Goal: Find contact information: Find contact information

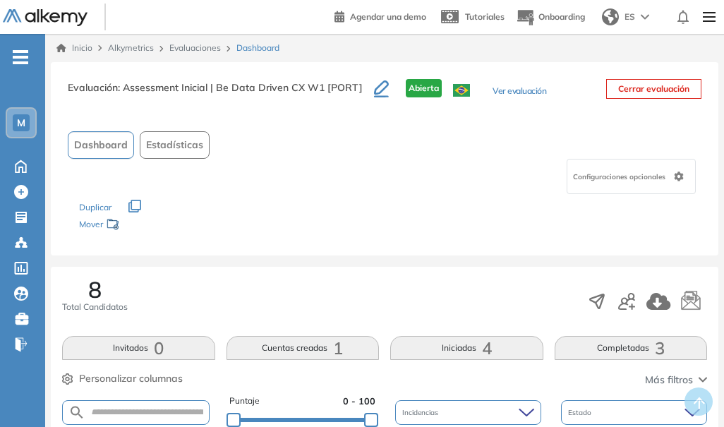
click at [23, 119] on span "M" at bounding box center [21, 122] width 8 height 11
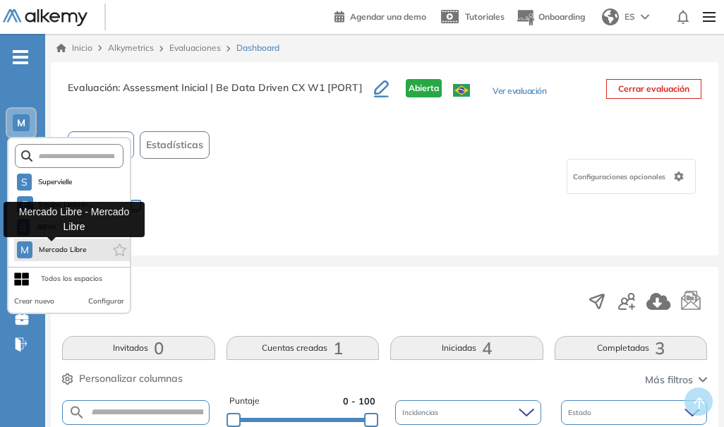
click at [50, 253] on span "Mercado Libre" at bounding box center [62, 249] width 49 height 11
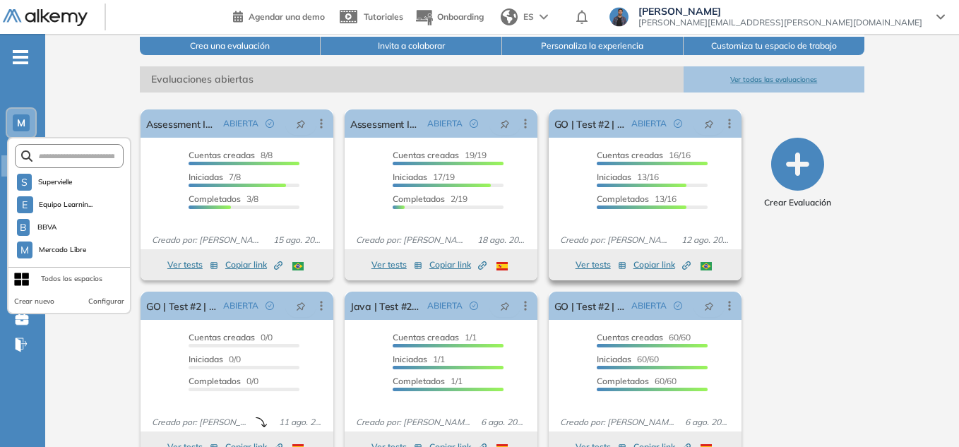
scroll to position [212, 0]
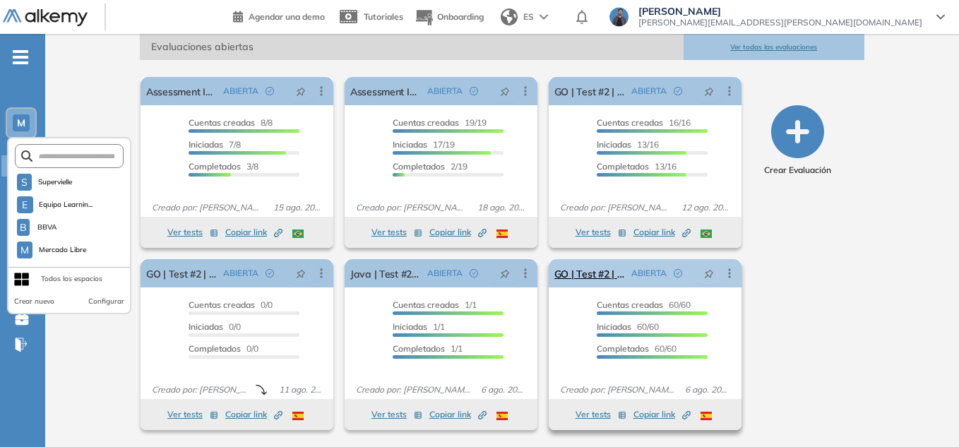
click at [724, 283] on div "ABIERTA" at bounding box center [681, 273] width 110 height 23
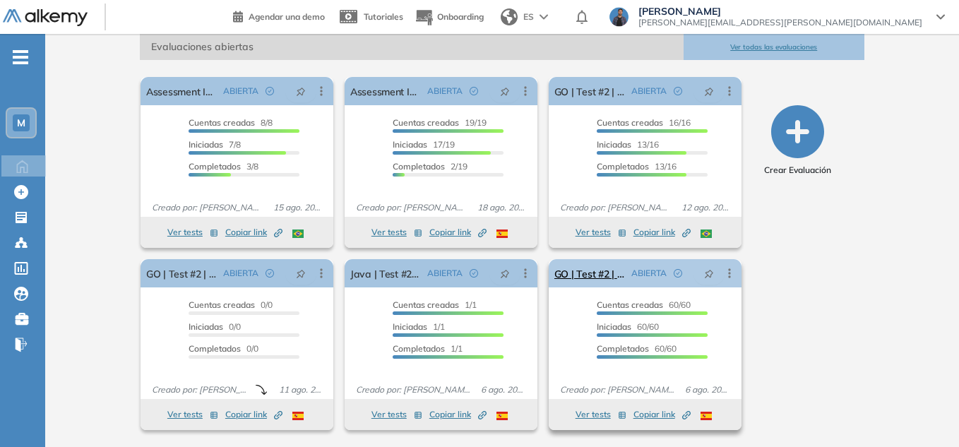
click at [724, 269] on icon at bounding box center [729, 273] width 14 height 14
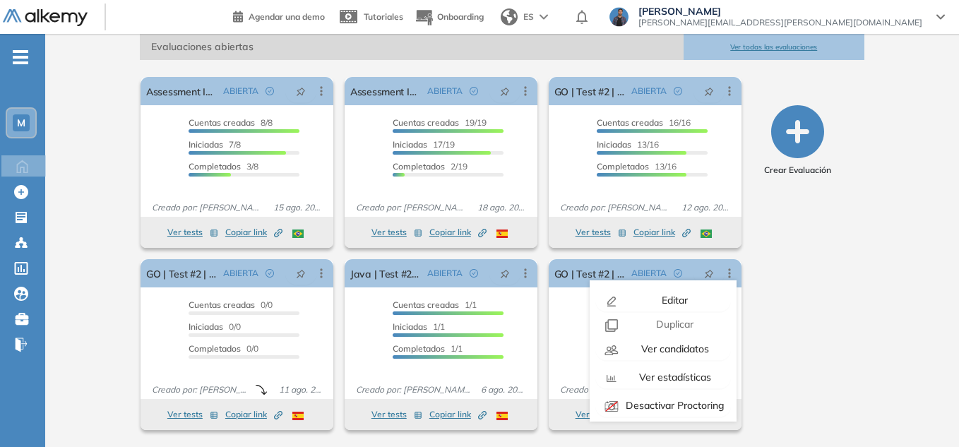
click at [724, 381] on div "Crear Evaluación" at bounding box center [797, 253] width 122 height 364
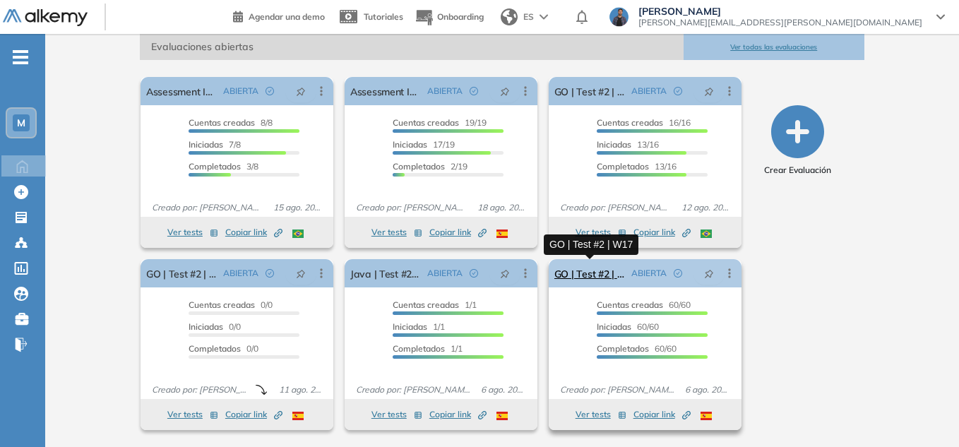
click at [602, 276] on link "GO | Test #2 | W17" at bounding box center [589, 273] width 71 height 28
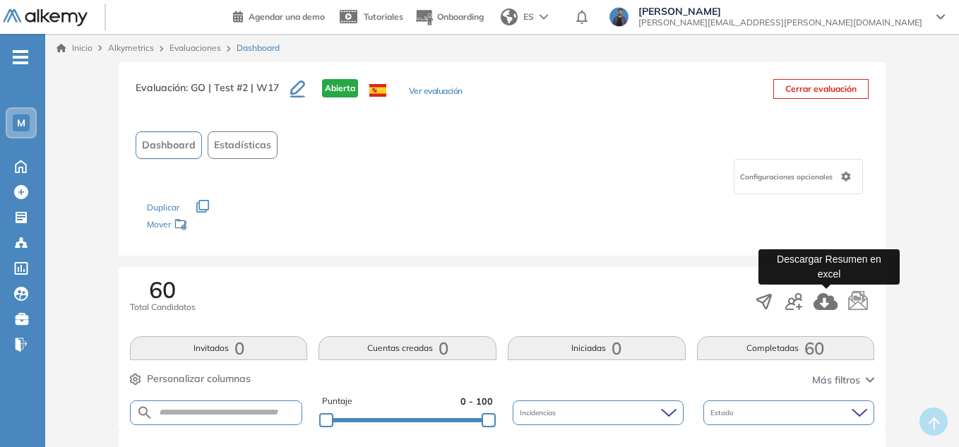
click at [724, 300] on icon "button" at bounding box center [825, 301] width 24 height 17
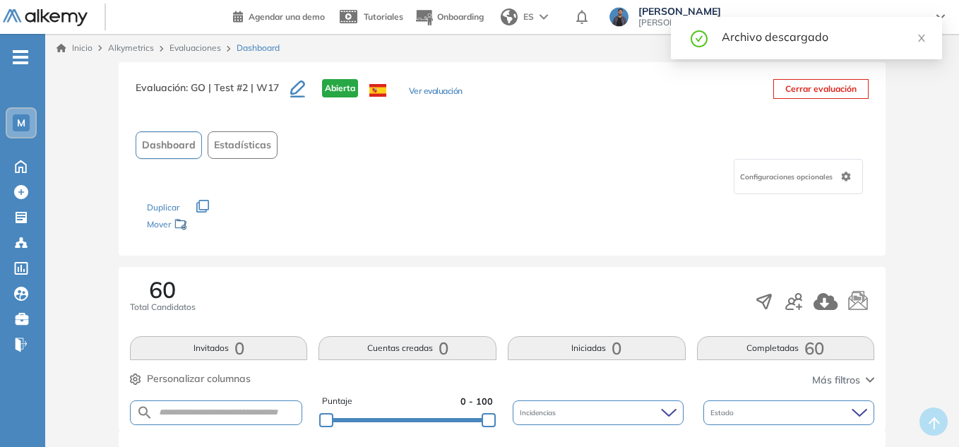
click at [724, 37] on div "Archivo descargado" at bounding box center [806, 38] width 271 height 42
click at [724, 40] on icon "close" at bounding box center [921, 38] width 7 height 7
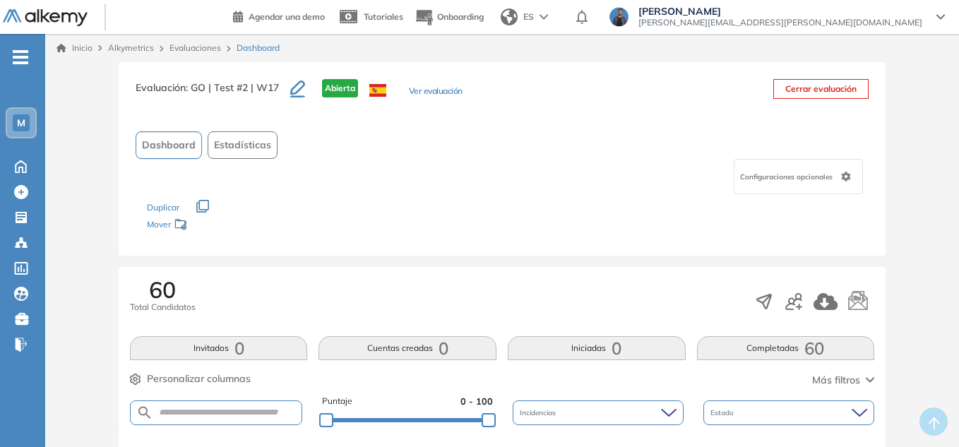
click at [30, 122] on div "M" at bounding box center [21, 123] width 28 height 28
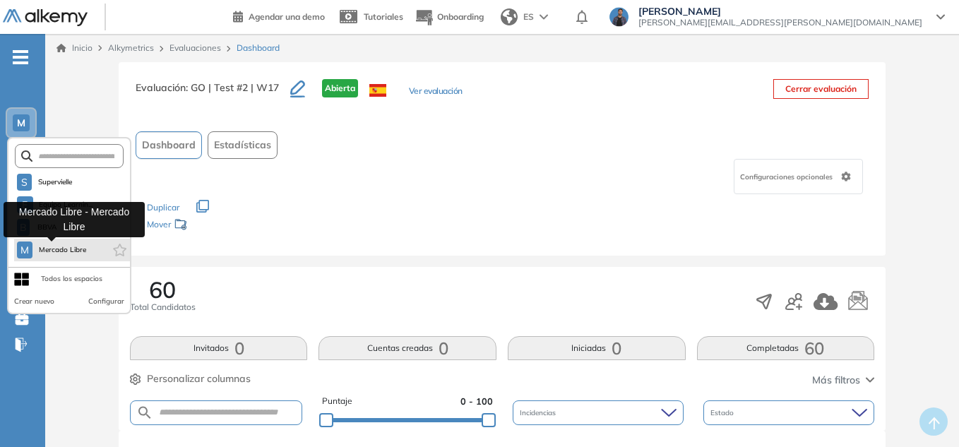
click at [61, 244] on button "M Mercado Libre" at bounding box center [52, 249] width 70 height 17
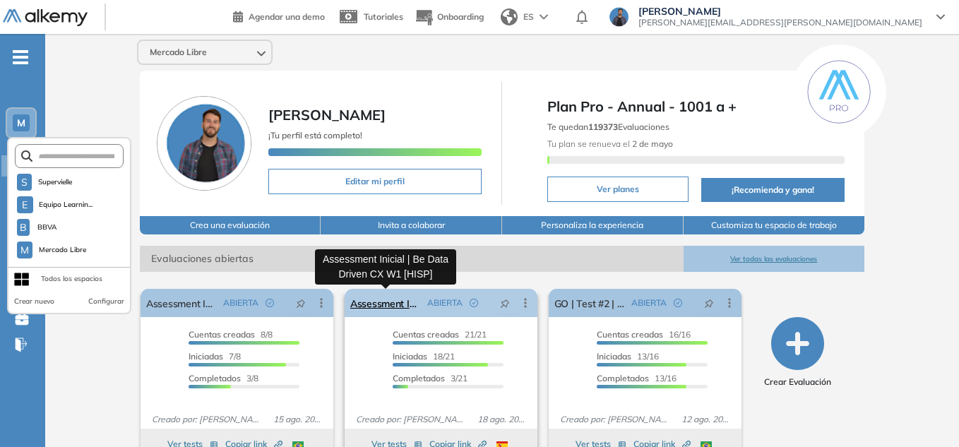
click at [381, 308] on link "Assessment Inicial | Be Data Driven CX W1 [HISP]" at bounding box center [385, 303] width 71 height 28
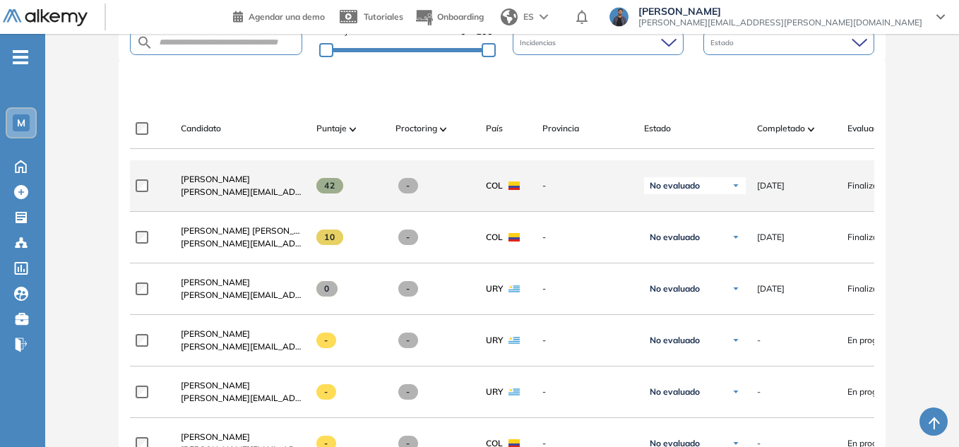
scroll to position [465, 0]
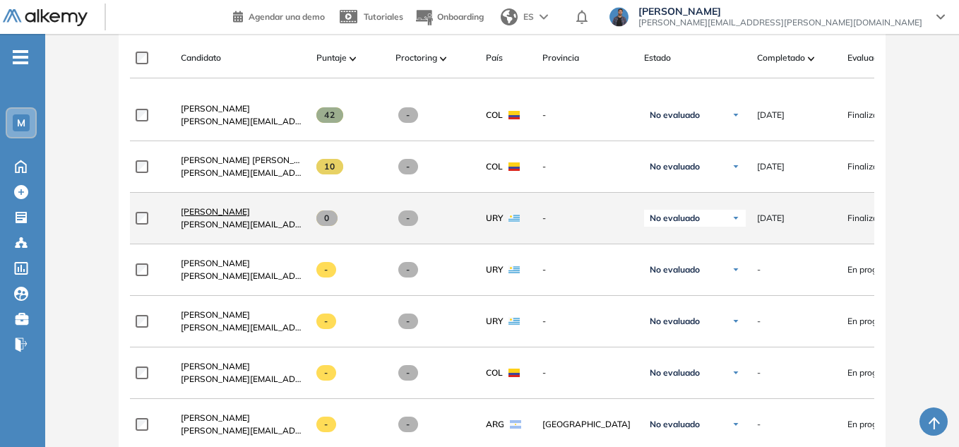
click at [232, 211] on span "[PERSON_NAME]" at bounding box center [215, 211] width 69 height 11
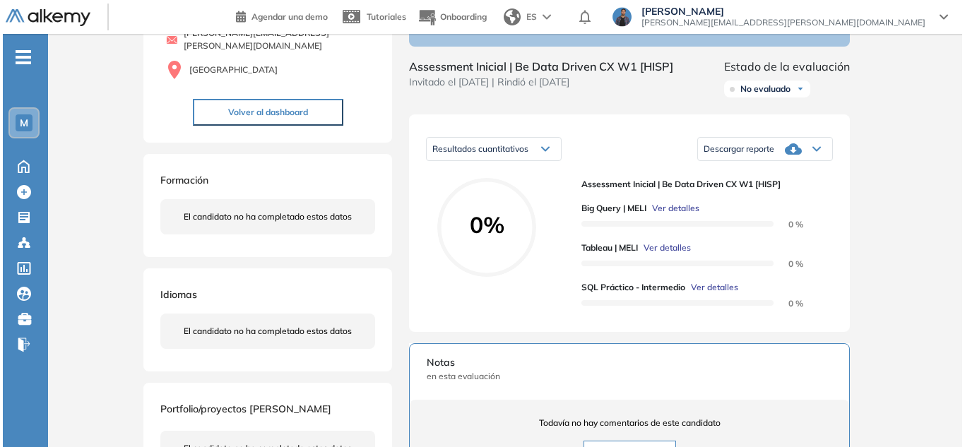
scroll to position [141, 0]
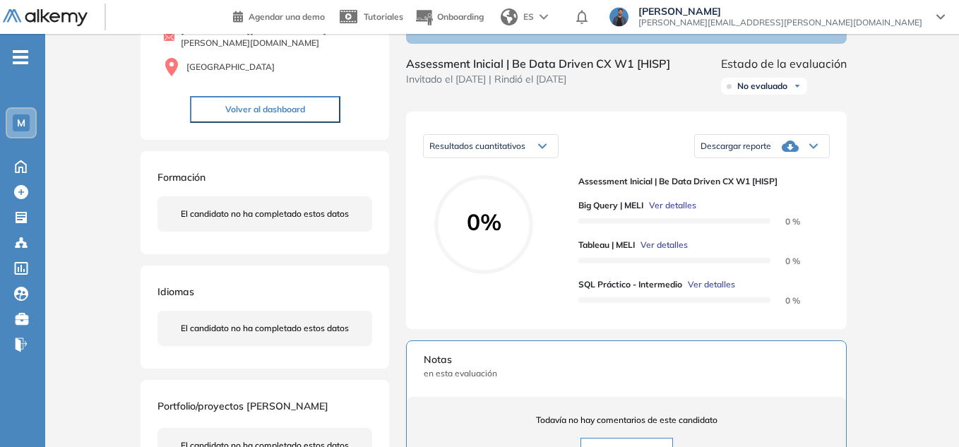
click at [688, 212] on span "Ver detalles" at bounding box center [672, 205] width 47 height 13
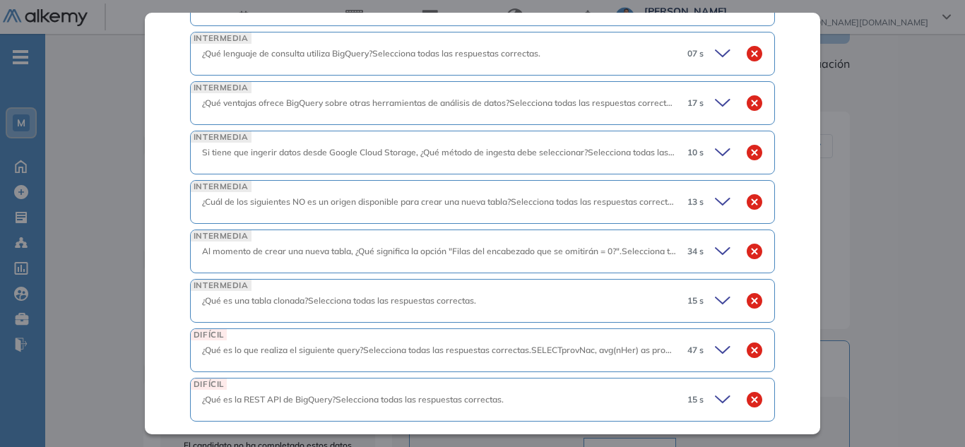
scroll to position [610, 0]
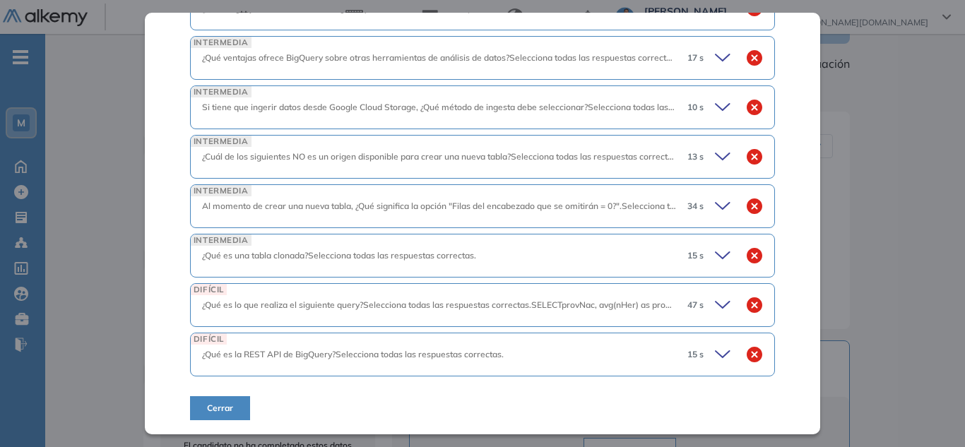
click at [715, 255] on icon at bounding box center [725, 256] width 20 height 20
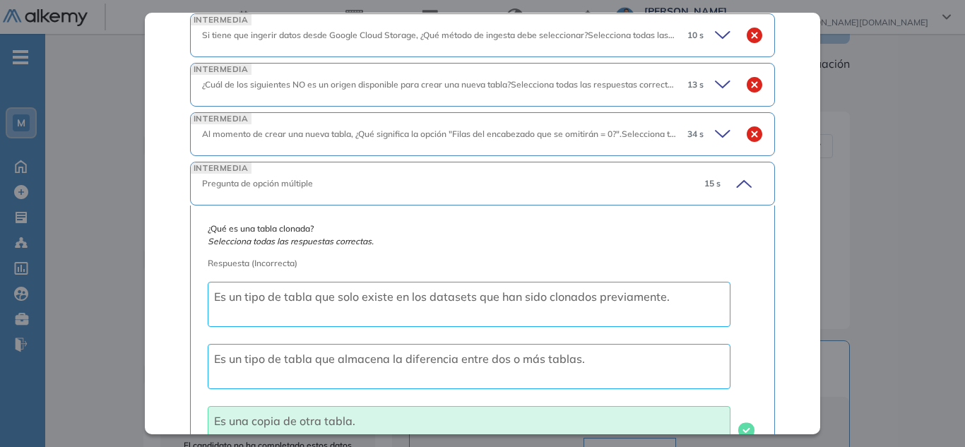
scroll to position [681, 0]
click at [724, 188] on icon at bounding box center [742, 185] width 20 height 20
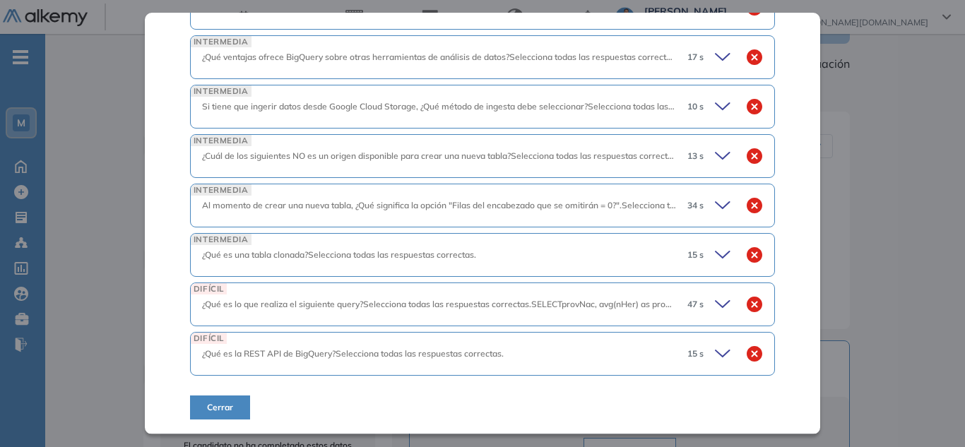
scroll to position [611, 0]
click at [720, 348] on icon at bounding box center [725, 354] width 20 height 20
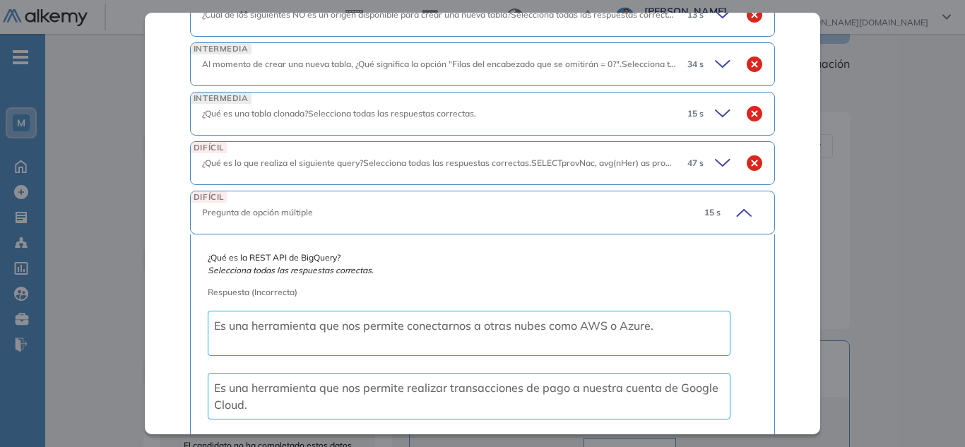
scroll to position [751, 0]
click at [724, 213] on icon at bounding box center [744, 213] width 14 height 6
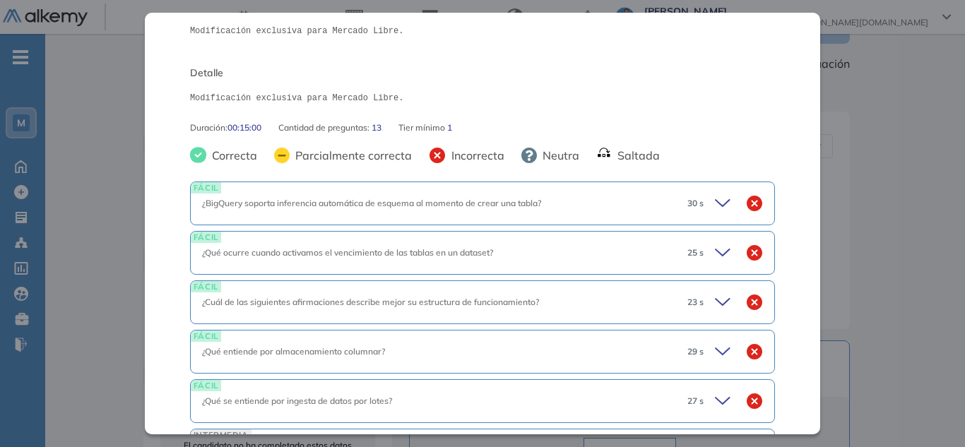
scroll to position [187, 0]
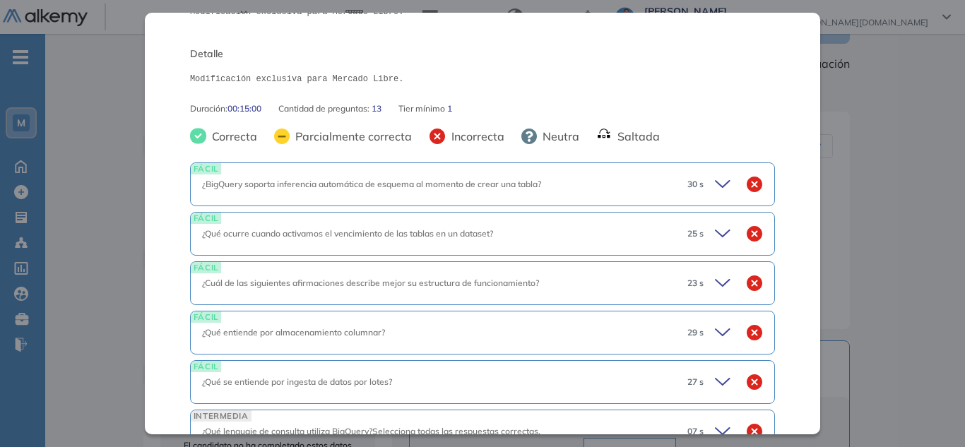
click at [715, 184] on icon at bounding box center [722, 184] width 14 height 6
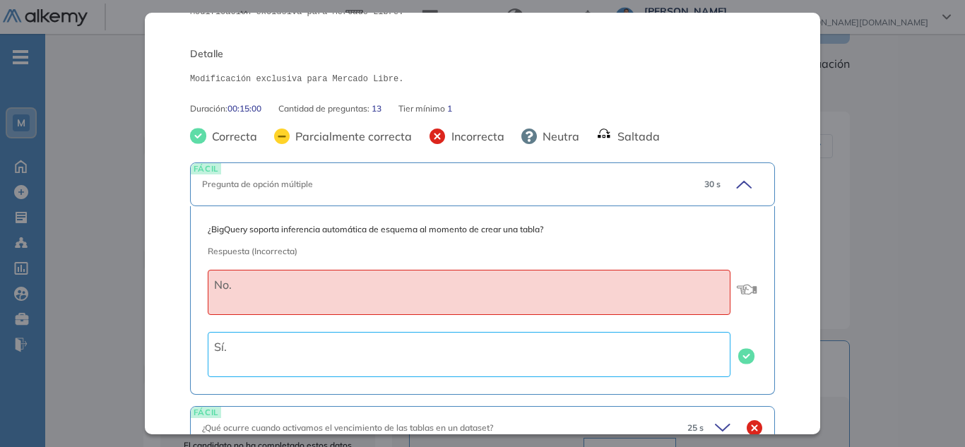
click at [710, 188] on span "30 s" at bounding box center [712, 184] width 16 height 13
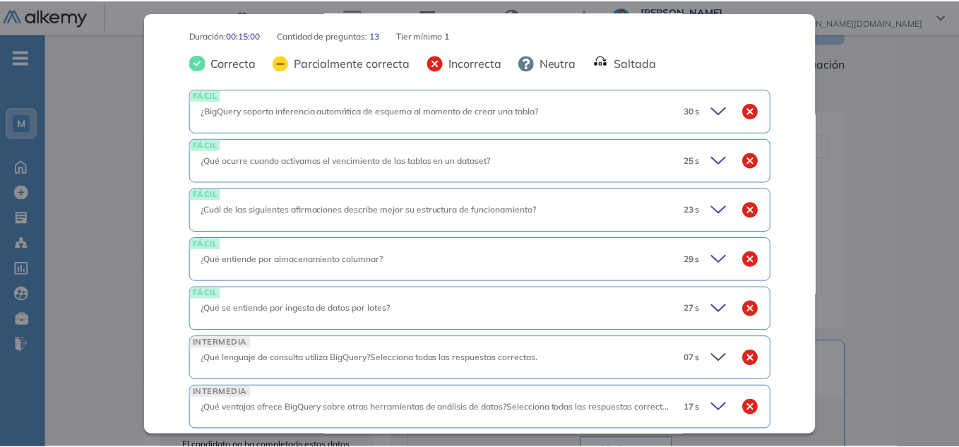
scroll to position [328, 0]
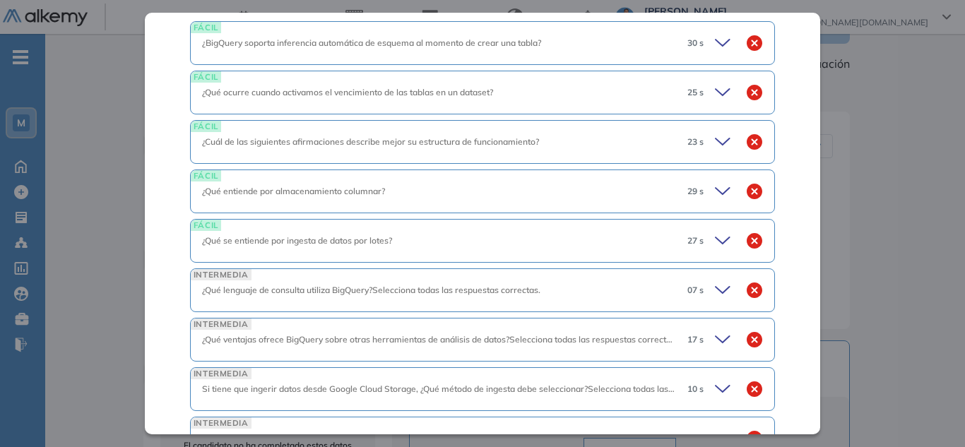
click at [715, 95] on icon at bounding box center [722, 92] width 14 height 6
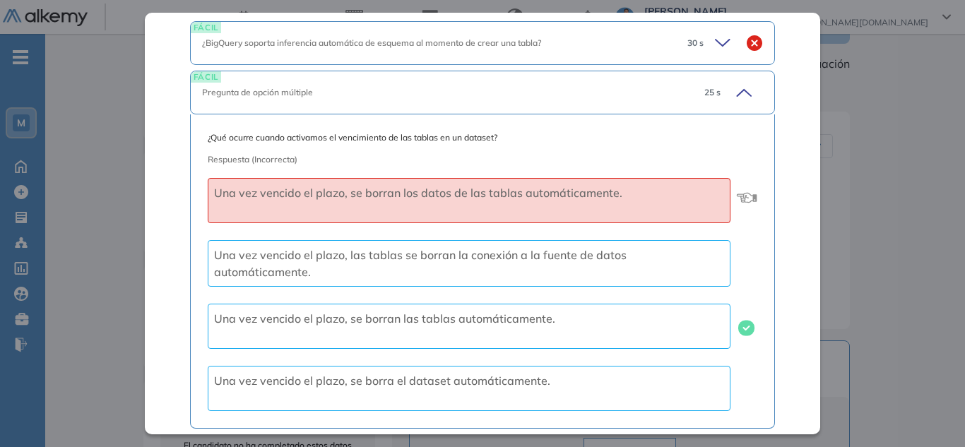
click at [724, 206] on div "Inicio Alkymetrics Evaluaciones Dashboard Candidato Big Query | [PERSON_NAME] I…" at bounding box center [504, 310] width 919 height 835
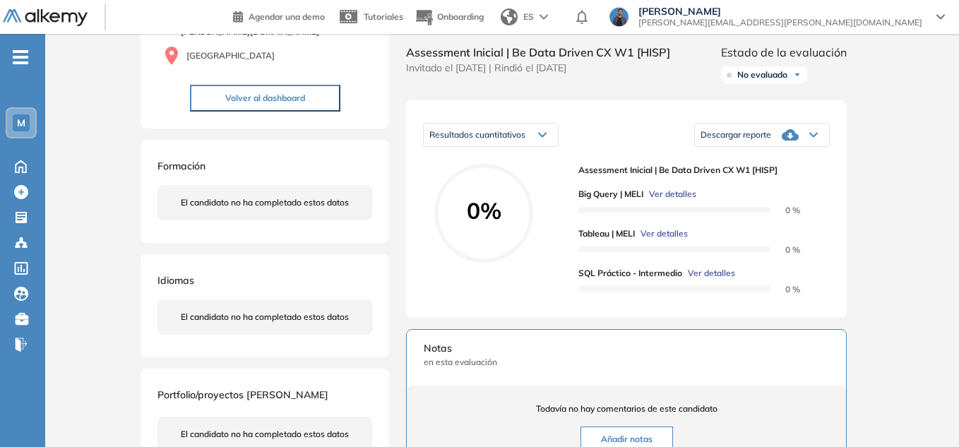
scroll to position [0, 0]
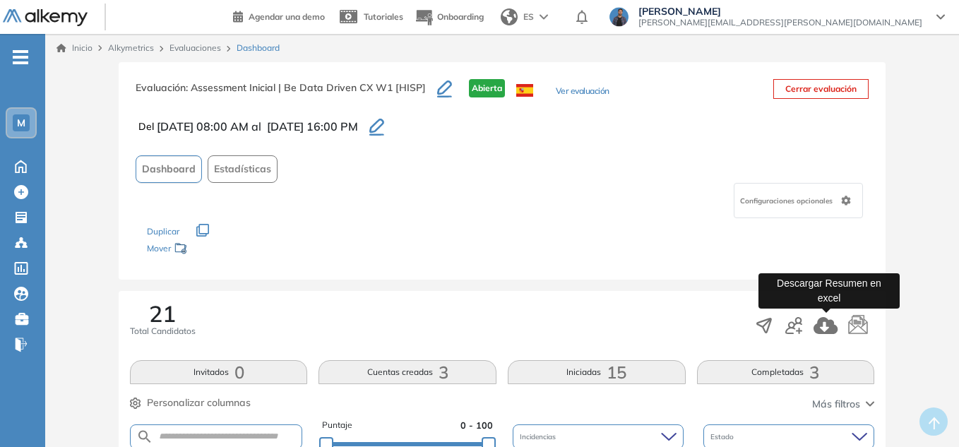
click at [817, 330] on icon "button" at bounding box center [825, 325] width 24 height 17
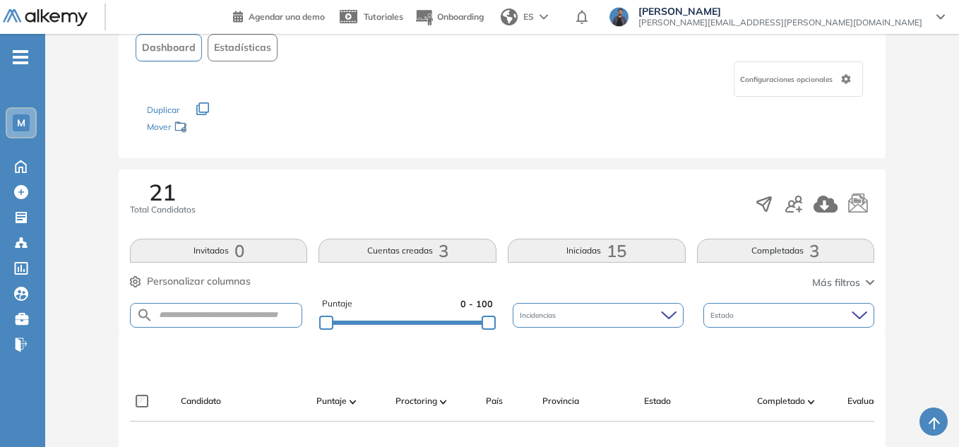
scroll to position [212, 0]
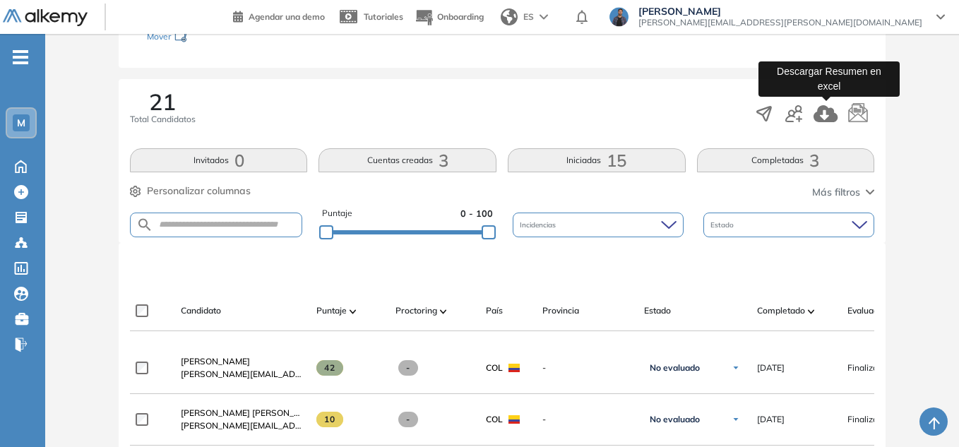
click at [830, 118] on icon "button" at bounding box center [825, 113] width 24 height 17
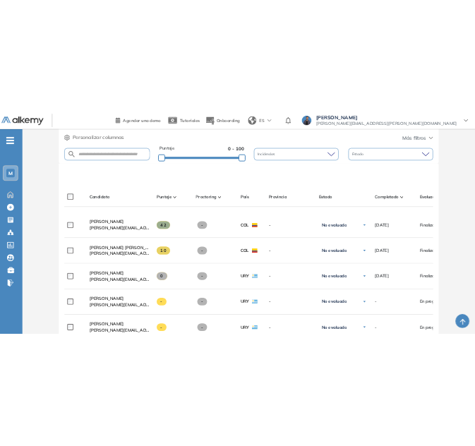
scroll to position [353, 0]
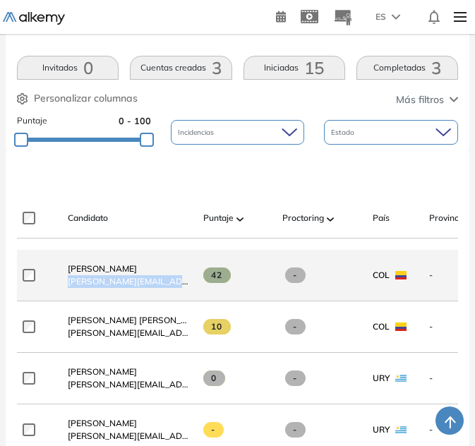
drag, startPoint x: 68, startPoint y: 287, endPoint x: 179, endPoint y: 297, distance: 110.7
click at [179, 297] on div "Sebastian Riaño Velasquez sebastian.rianovelasquez@mercadolibre.com.co" at bounding box center [124, 275] width 136 height 48
copy span "sebastian.rianovelasquez@"
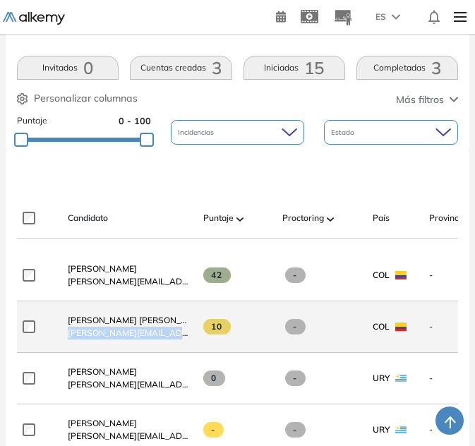
drag, startPoint x: 67, startPoint y: 336, endPoint x: 205, endPoint y: 348, distance: 138.2
copy div "[PERSON_NAME][EMAIL_ADDRESS][PERSON_NAME][DOMAIN_NAME]"
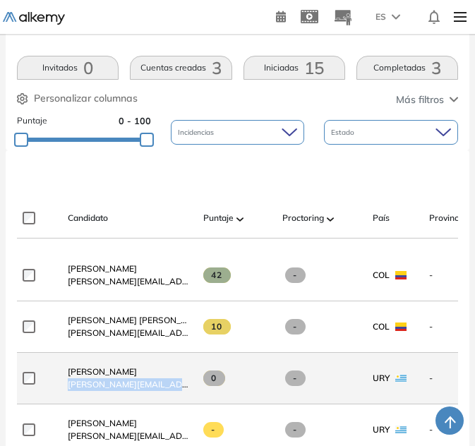
drag, startPoint x: 68, startPoint y: 392, endPoint x: 213, endPoint y: 393, distance: 145.5
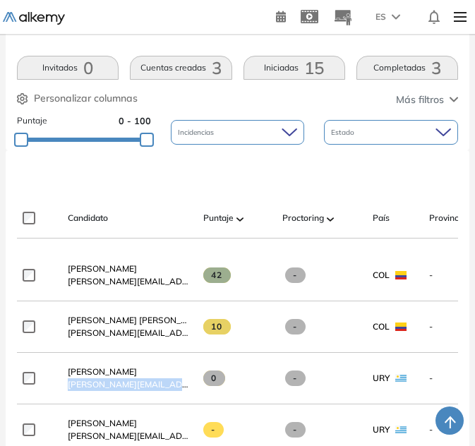
copy div "[PERSON_NAME][EMAIL_ADDRESS][PERSON_NAME][DOMAIN_NAME]"
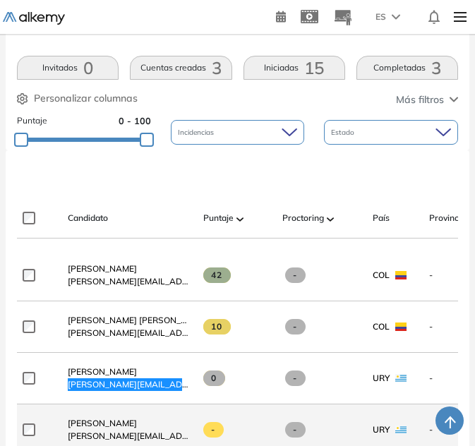
scroll to position [494, 0]
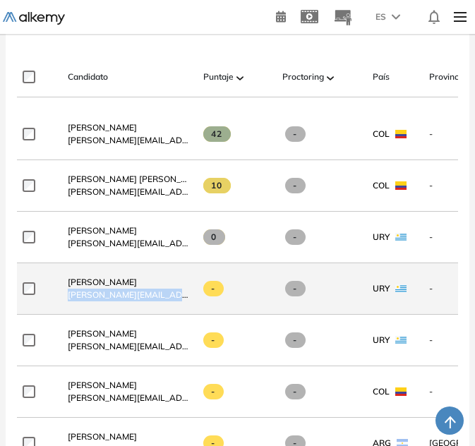
drag, startPoint x: 69, startPoint y: 304, endPoint x: 200, endPoint y: 309, distance: 130.7
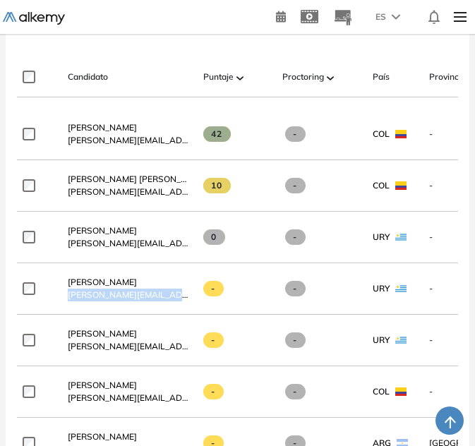
copy div "[PERSON_NAME][EMAIL_ADDRESS][PERSON_NAME][DOMAIN_NAME]"
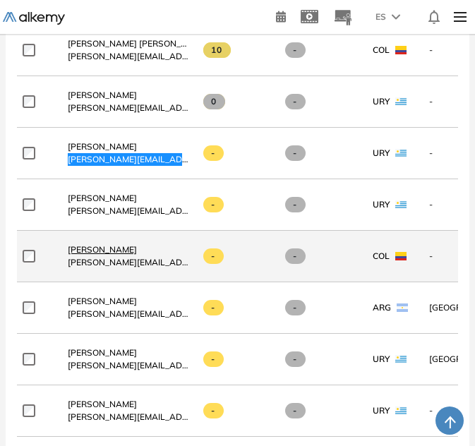
scroll to position [635, 0]
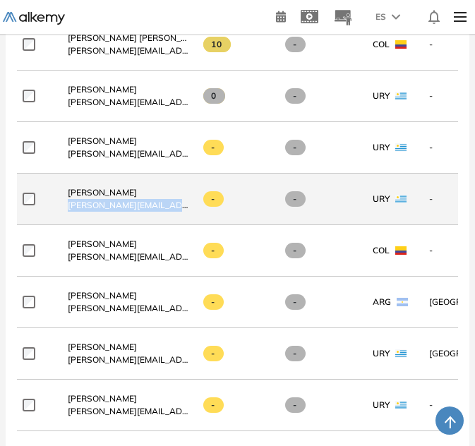
drag, startPoint x: 69, startPoint y: 212, endPoint x: 211, endPoint y: 217, distance: 142.0
copy div "[PERSON_NAME][EMAIL_ADDRESS][PERSON_NAME][DOMAIN_NAME]"
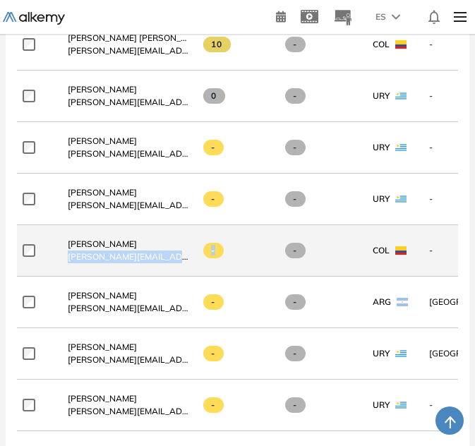
drag, startPoint x: 66, startPoint y: 262, endPoint x: 244, endPoint y: 265, distance: 178.7
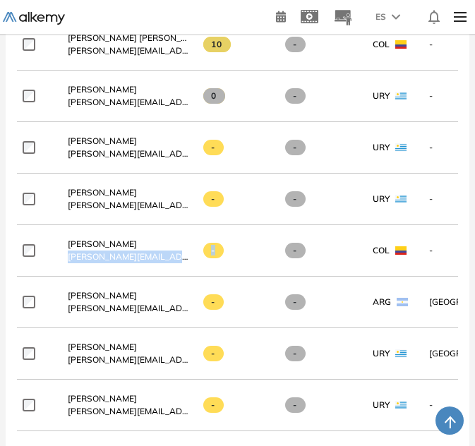
copy div "julian.baqueromoreno@mercadolibre.com.co -"
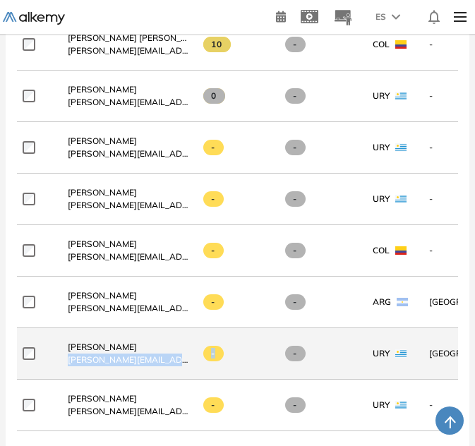
drag, startPoint x: 64, startPoint y: 367, endPoint x: 223, endPoint y: 374, distance: 159.0
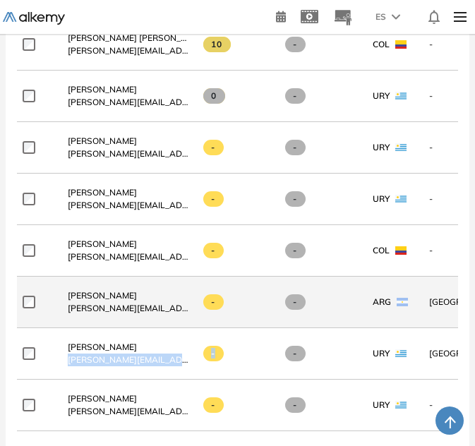
copy div "allyson.alvarez@mercadolibre.com -"
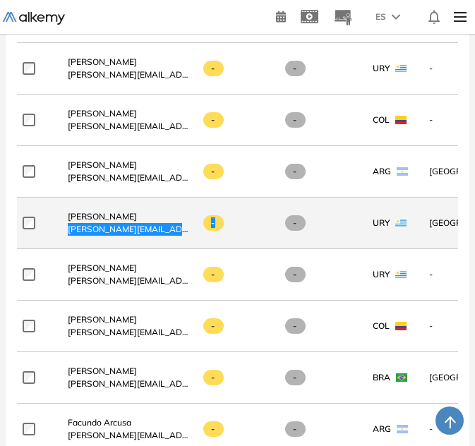
scroll to position [777, 0]
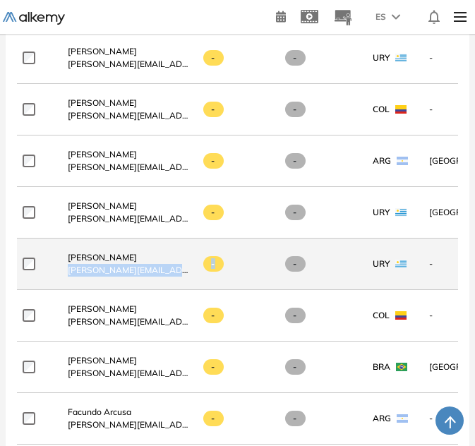
drag, startPoint x: 64, startPoint y: 274, endPoint x: 231, endPoint y: 287, distance: 167.1
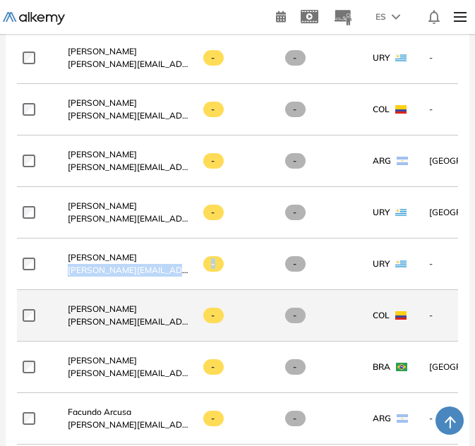
copy div "ana.montero@mercadolibre.com -"
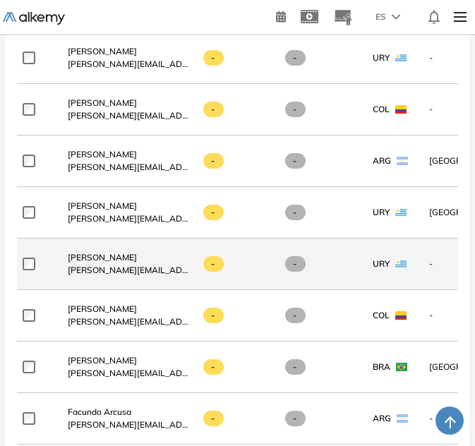
click at [294, 272] on span at bounding box center [295, 264] width 20 height 16
drag, startPoint x: 61, startPoint y: 278, endPoint x: 200, endPoint y: 281, distance: 138.4
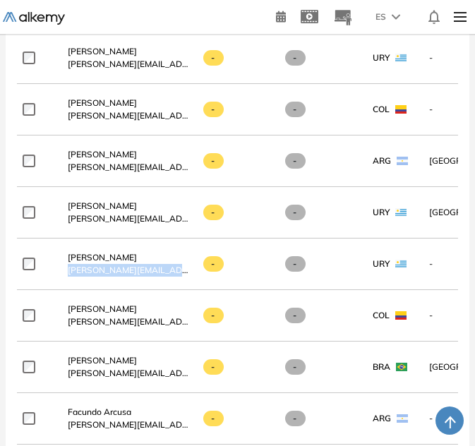
copy div "[PERSON_NAME][EMAIL_ADDRESS][PERSON_NAME][DOMAIN_NAME]"
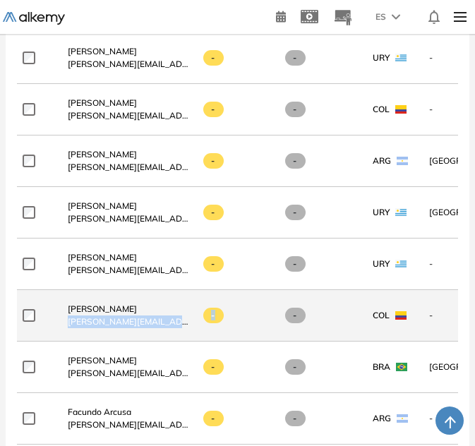
drag, startPoint x: 70, startPoint y: 326, endPoint x: 237, endPoint y: 326, distance: 166.6
click at [184, 335] on div "Edwin Andres Sierra Santodomingo edwin.sierra@mercadolibre.com.co" at bounding box center [124, 316] width 136 height 48
drag, startPoint x: 68, startPoint y: 330, endPoint x: 181, endPoint y: 326, distance: 113.1
click at [181, 326] on span "[PERSON_NAME][EMAIL_ADDRESS][DOMAIN_NAME]" at bounding box center [130, 322] width 124 height 13
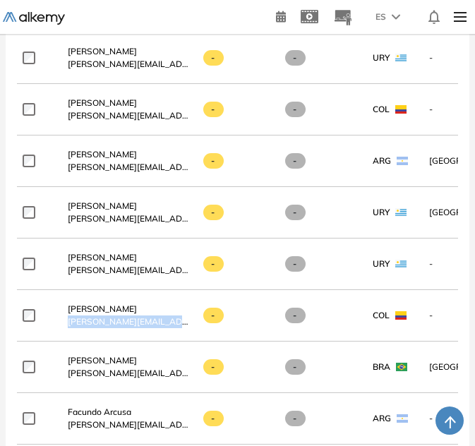
copy span "edwin.sierra@mercadolibre.c"
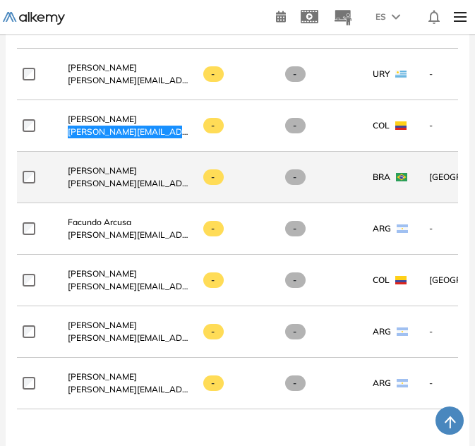
scroll to position [989, 0]
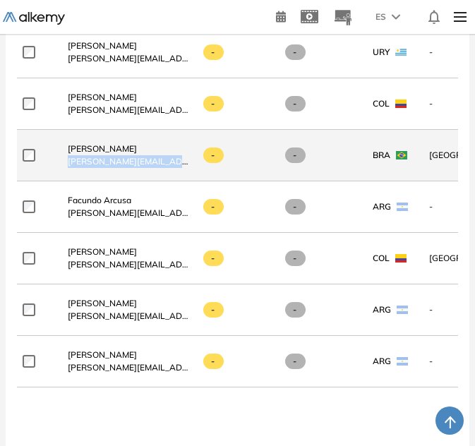
drag, startPoint x: 65, startPoint y: 167, endPoint x: 210, endPoint y: 184, distance: 145.7
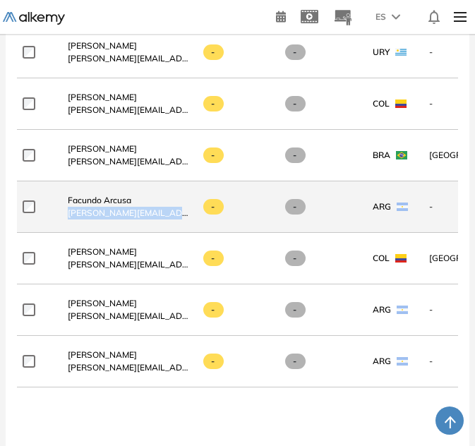
drag, startPoint x: 61, startPoint y: 215, endPoint x: 191, endPoint y: 221, distance: 129.4
click at [191, 221] on div "Facundo Arcusa facundo.arcusa@mercadolibre.com" at bounding box center [124, 207] width 136 height 48
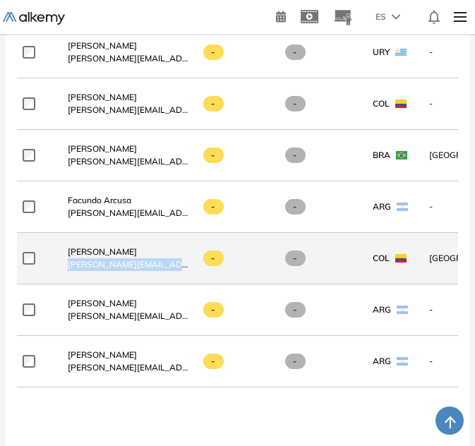
drag, startPoint x: 69, startPoint y: 273, endPoint x: 195, endPoint y: 285, distance: 126.3
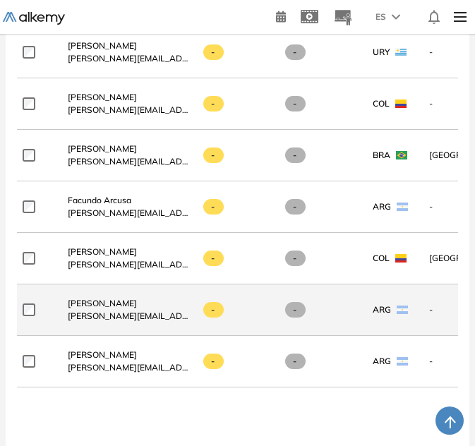
click at [67, 323] on div "Aldana Tripodi aldana.tripodi@mercadolibre.com" at bounding box center [124, 310] width 136 height 48
drag, startPoint x: 68, startPoint y: 325, endPoint x: 184, endPoint y: 328, distance: 115.1
click at [184, 328] on div "Aldana Tripodi aldana.tripodi@mercadolibre.com" at bounding box center [124, 310] width 136 height 48
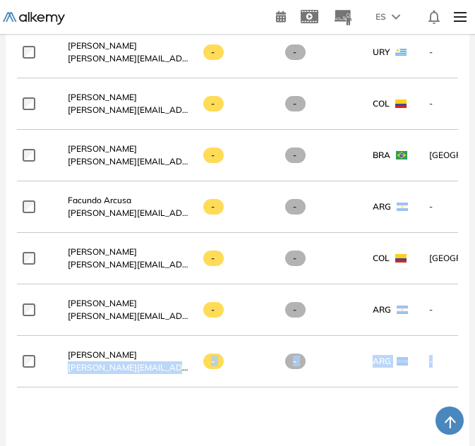
drag, startPoint x: 68, startPoint y: 374, endPoint x: 228, endPoint y: 400, distance: 161.7
click at [228, 400] on div "**********" at bounding box center [237, 119] width 441 height 1010
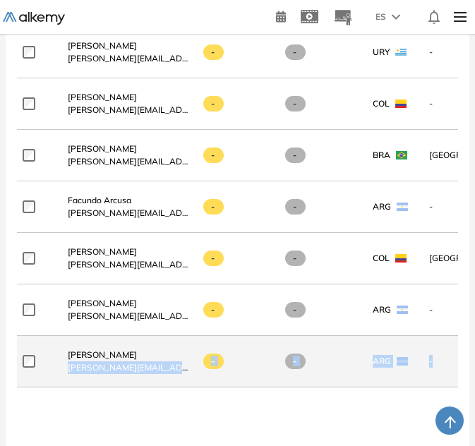
click at [169, 386] on div "Natalia Soledad Bavasso natalia.bavasso@mercadolibre.com" at bounding box center [124, 362] width 136 height 48
drag, startPoint x: 68, startPoint y: 374, endPoint x: 189, endPoint y: 374, distance: 121.4
click at [189, 374] on span "[PERSON_NAME][EMAIL_ADDRESS][PERSON_NAME][DOMAIN_NAME]" at bounding box center [130, 368] width 124 height 13
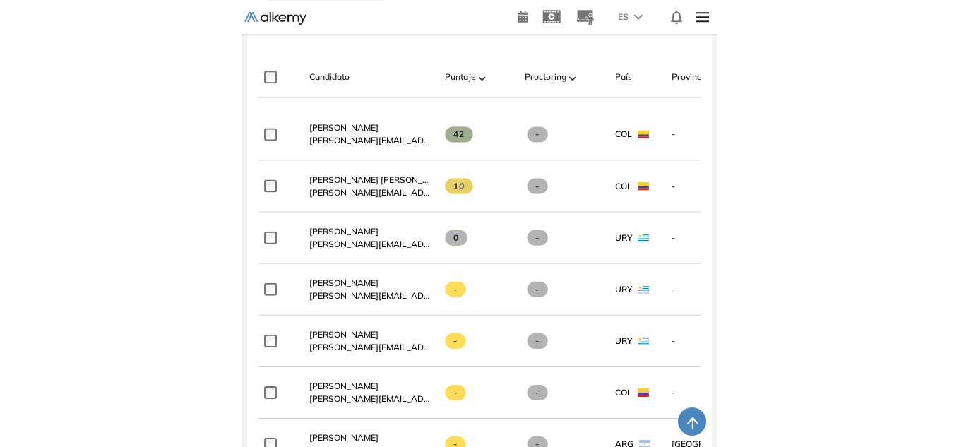
scroll to position [0, 0]
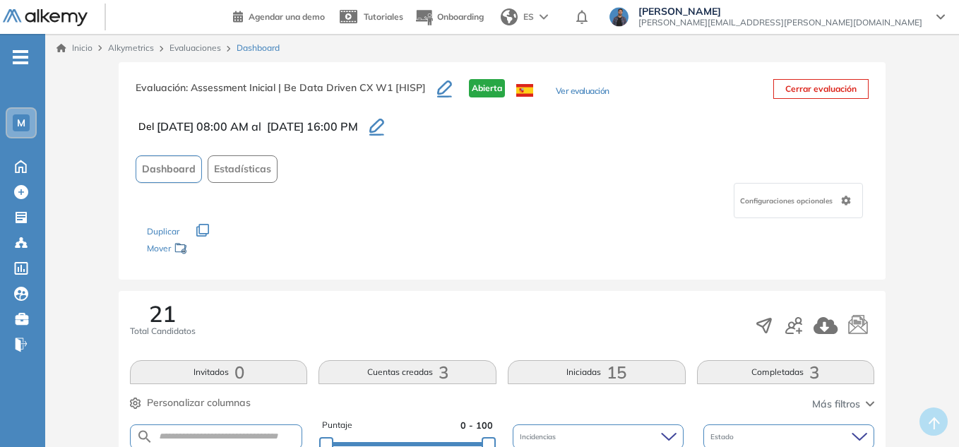
click at [22, 116] on div "M" at bounding box center [21, 122] width 17 height 17
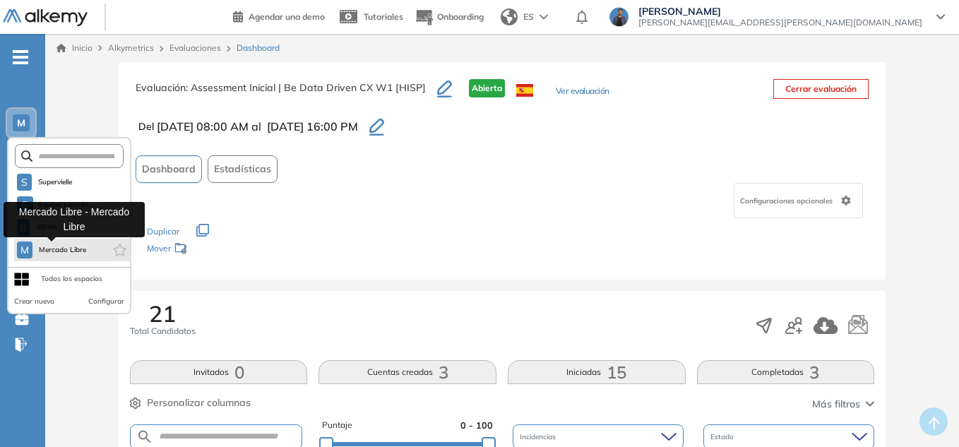
click at [40, 256] on button "M Mercado Libre" at bounding box center [52, 249] width 70 height 17
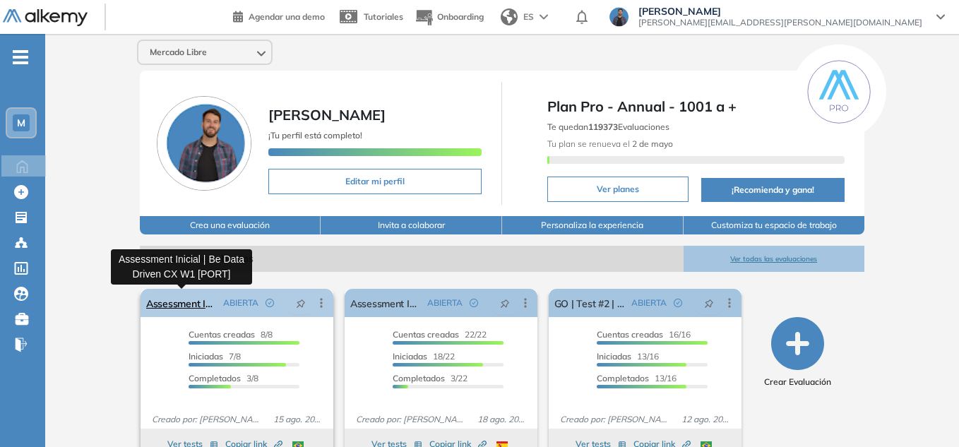
click at [164, 310] on link "Assessment Inicial | Be Data Driven CX W1 [PORT]" at bounding box center [181, 303] width 71 height 28
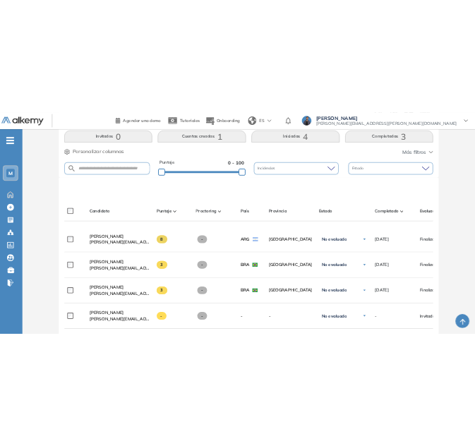
scroll to position [441, 0]
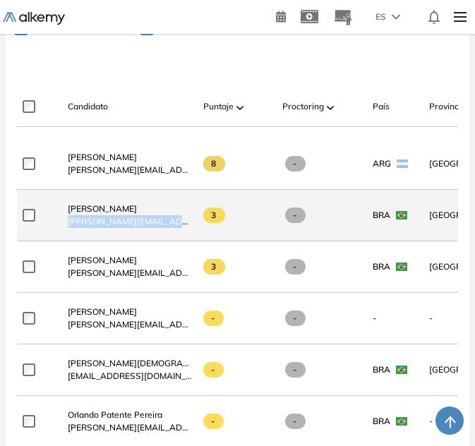
drag, startPoint x: 68, startPoint y: 227, endPoint x: 196, endPoint y: 234, distance: 128.0
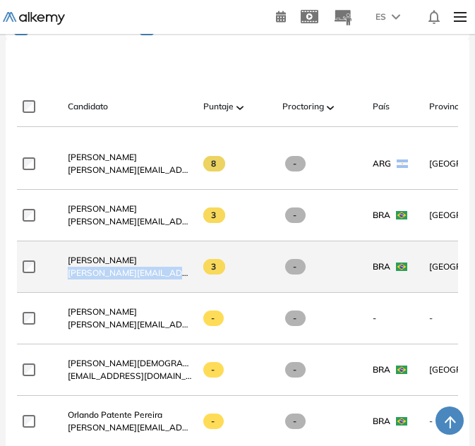
drag, startPoint x: 62, startPoint y: 279, endPoint x: 188, endPoint y: 277, distance: 125.7
click at [188, 277] on div "Tayla Moreira Tertuliano tayla.moreira@mercadolivre.com" at bounding box center [124, 267] width 136 height 48
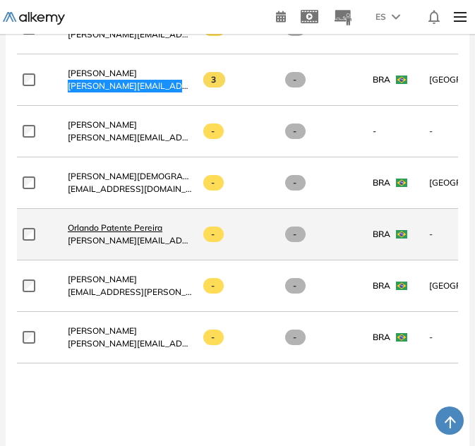
scroll to position [652, 0]
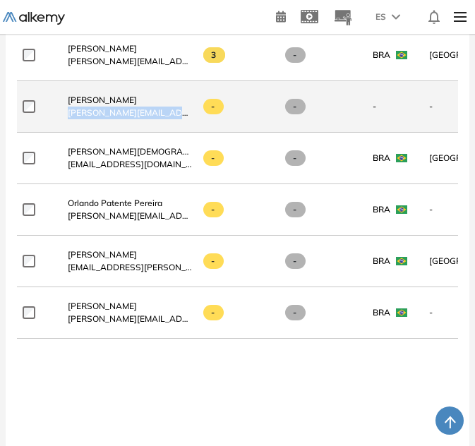
drag, startPoint x: 68, startPoint y: 120, endPoint x: 195, endPoint y: 129, distance: 127.4
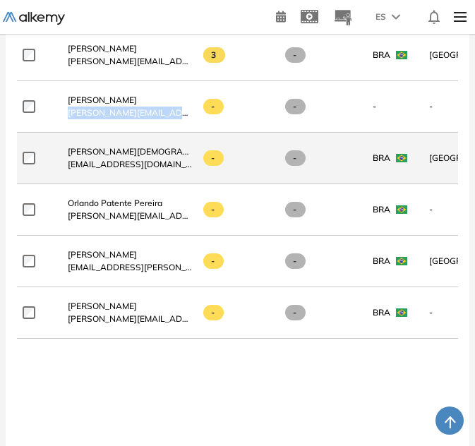
drag, startPoint x: 68, startPoint y: 170, endPoint x: 190, endPoint y: 178, distance: 122.4
click at [190, 178] on div "Taina De Jesus Silva Tai taina.tsilva@mercadolivre.com" at bounding box center [124, 158] width 136 height 48
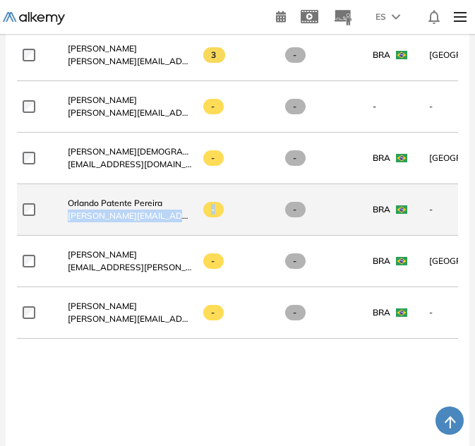
drag, startPoint x: 68, startPoint y: 220, endPoint x: 217, endPoint y: 227, distance: 149.2
click at [113, 222] on span "[PERSON_NAME][EMAIL_ADDRESS][DOMAIN_NAME]" at bounding box center [130, 216] width 124 height 13
drag, startPoint x: 66, startPoint y: 220, endPoint x: 76, endPoint y: 222, distance: 10.1
click at [76, 222] on div "Orlando Patente Pereira orlando.patente@mercadolivre.com" at bounding box center [124, 210] width 136 height 48
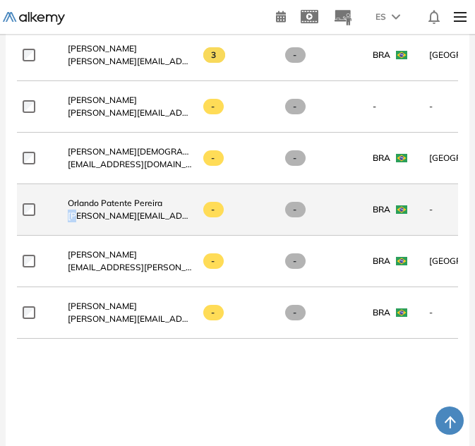
click at [67, 222] on div "Orlando Patente Pereira orlando.patente@mercadolivre.com" at bounding box center [124, 210] width 136 height 48
drag, startPoint x: 68, startPoint y: 220, endPoint x: 194, endPoint y: 232, distance: 126.2
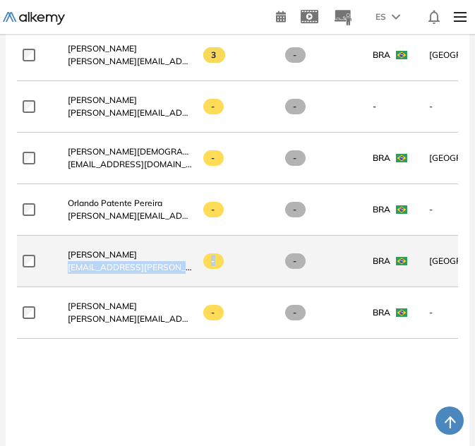
drag, startPoint x: 68, startPoint y: 275, endPoint x: 216, endPoint y: 285, distance: 148.6
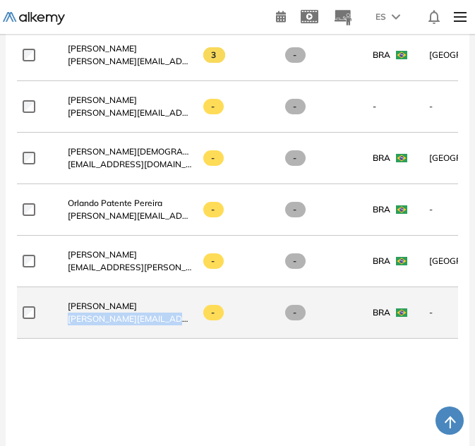
drag, startPoint x: 69, startPoint y: 323, endPoint x: 189, endPoint y: 332, distance: 120.3
click at [189, 332] on div "Priscila Santos priscila.santos@mercadolivre.com" at bounding box center [124, 313] width 136 height 48
